Goal: Transaction & Acquisition: Purchase product/service

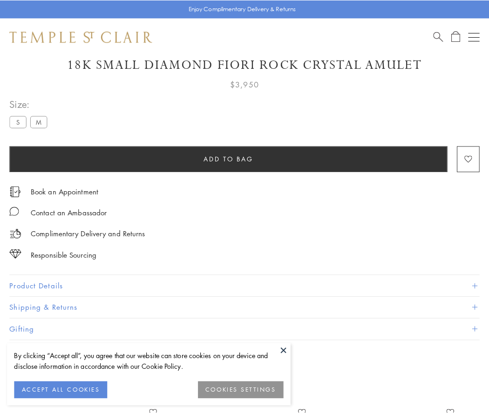
scroll to position [33, 0]
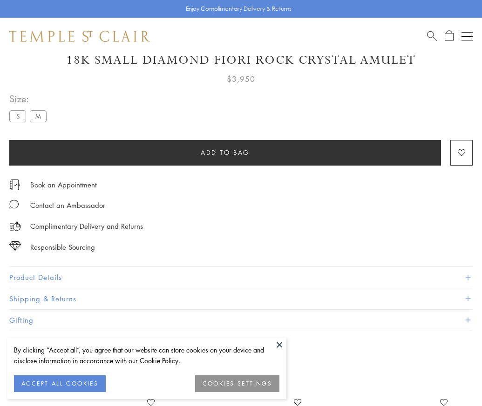
click at [225, 152] on span "Add to bag" at bounding box center [225, 153] width 49 height 10
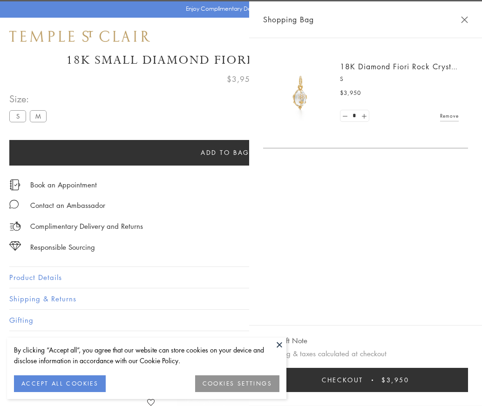
click at [363, 385] on span "Checkout" at bounding box center [342, 380] width 41 height 10
